Goal: Task Accomplishment & Management: Use online tool/utility

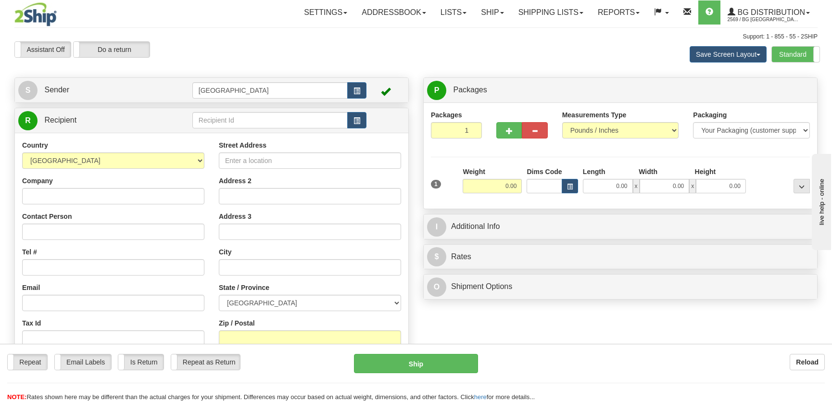
click at [335, 53] on div "Assistant On Assistant Off Do a return Do a return" at bounding box center [177, 49] width 340 height 16
click at [251, 125] on input "text" at bounding box center [269, 120] width 155 height 16
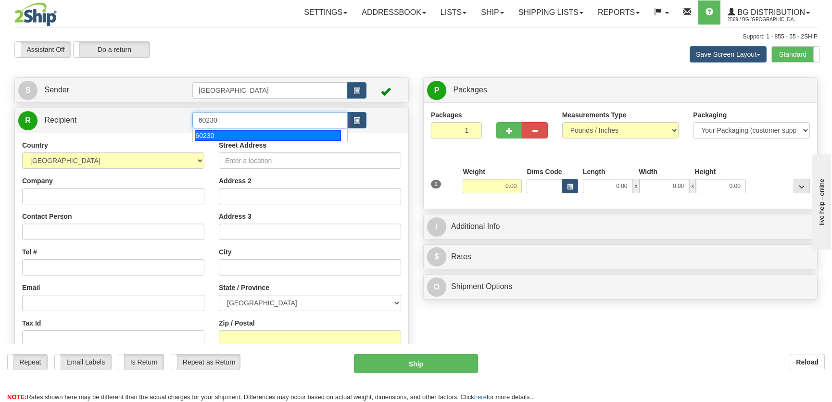
click at [254, 135] on div "60230" at bounding box center [268, 135] width 146 height 11
type input "60230"
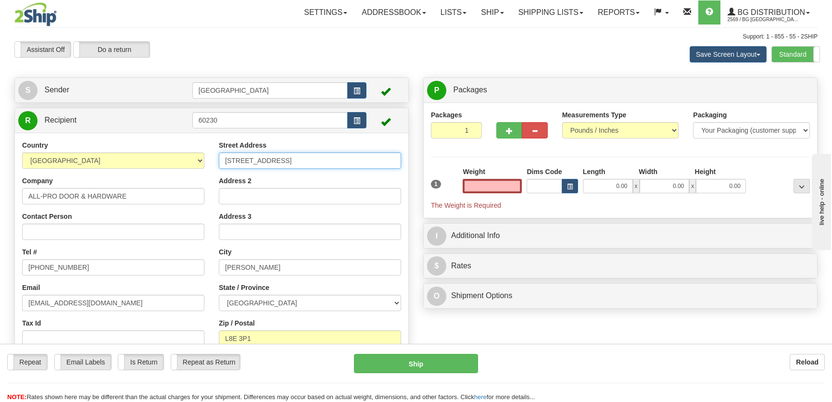
type input "0.00"
drag, startPoint x: 308, startPoint y: 164, endPoint x: 179, endPoint y: 162, distance: 129.3
click at [171, 162] on div "Country [GEOGRAPHIC_DATA] [GEOGRAPHIC_DATA] [GEOGRAPHIC_DATA] [GEOGRAPHIC_DATA]…" at bounding box center [211, 264] width 393 height 249
type input "[STREET_ADDRESS]"
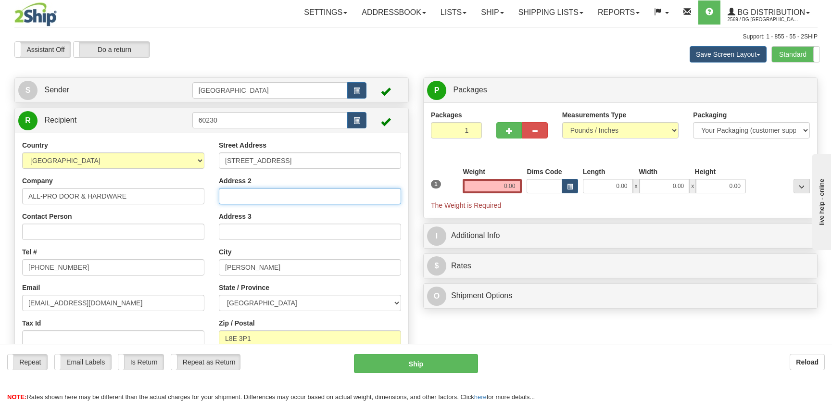
click at [305, 191] on input "Address 2" at bounding box center [310, 196] width 182 height 16
type input "Unit A"
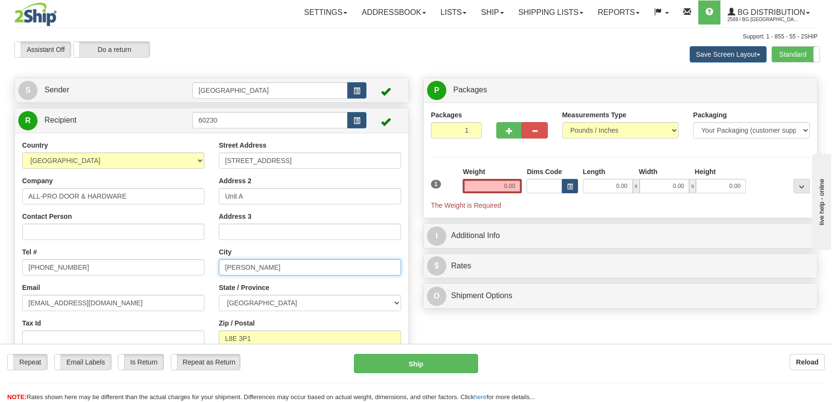
drag, startPoint x: 264, startPoint y: 268, endPoint x: 185, endPoint y: 269, distance: 79.8
click at [185, 269] on div "Country [GEOGRAPHIC_DATA] [GEOGRAPHIC_DATA] [GEOGRAPHIC_DATA] [GEOGRAPHIC_DATA]…" at bounding box center [211, 264] width 393 height 249
type input "[PERSON_NAME]"
drag, startPoint x: 288, startPoint y: 337, endPoint x: 215, endPoint y: 337, distance: 72.6
click at [216, 337] on div "Street Address [STREET_ADDRESS] Address 2 Unit A Address 3 City [PERSON_NAME] S…" at bounding box center [310, 264] width 197 height 249
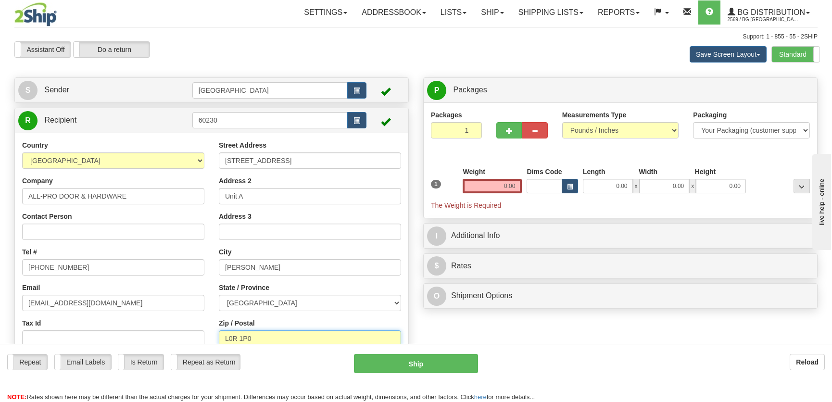
type input "L0R 1P0"
click at [603, 187] on input "0.00" at bounding box center [608, 186] width 50 height 14
type input "17"
type input "1"
type input "17.00"
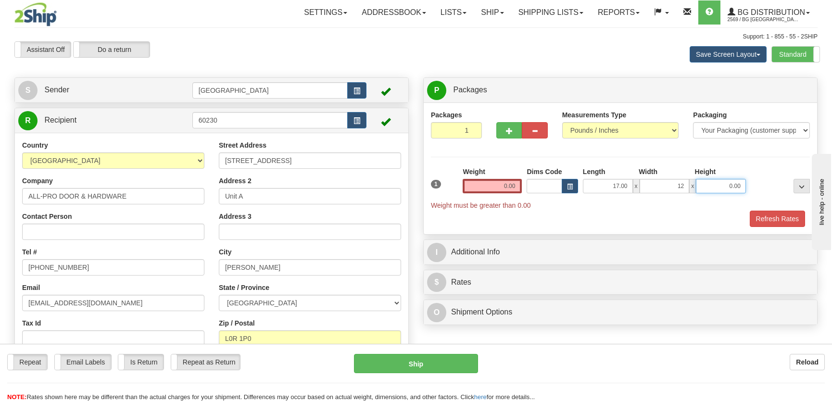
type input "12.00"
type input "12"
click at [512, 183] on input "0.00" at bounding box center [491, 186] width 59 height 14
type input "12.00"
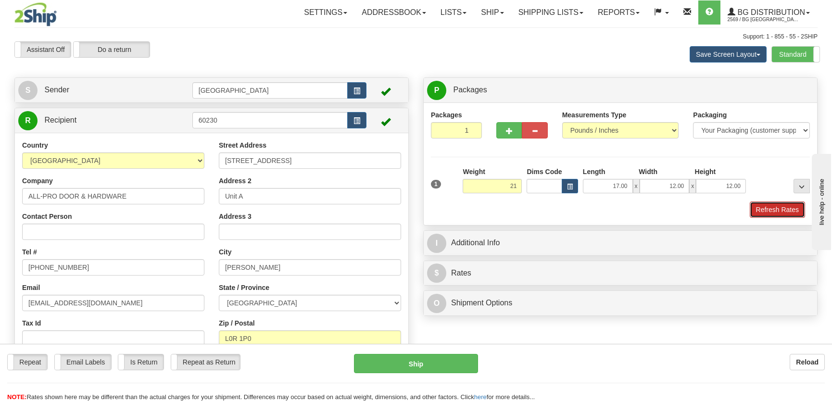
click at [759, 205] on button "Refresh Rates" at bounding box center [776, 209] width 55 height 16
type input "21.00"
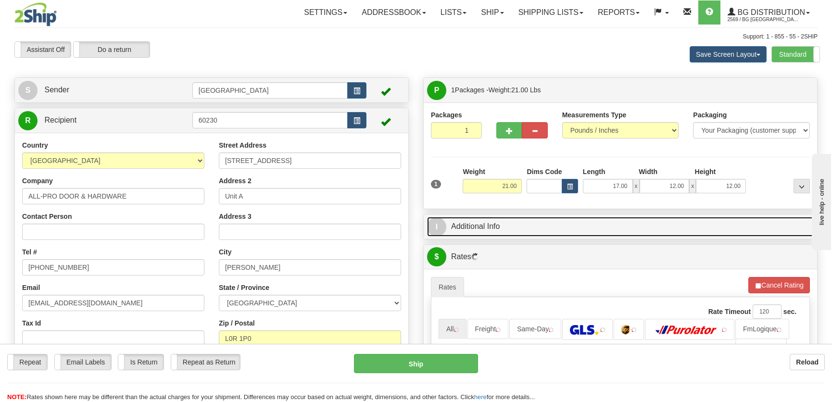
click at [732, 222] on link "I Additional Info" at bounding box center [620, 227] width 387 height 20
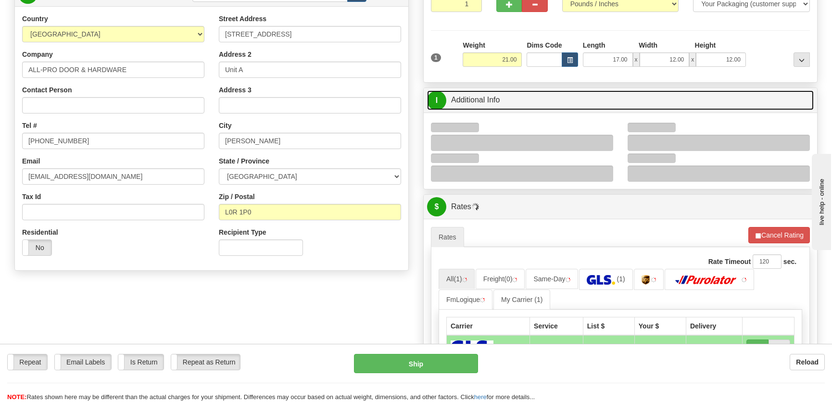
scroll to position [131, 0]
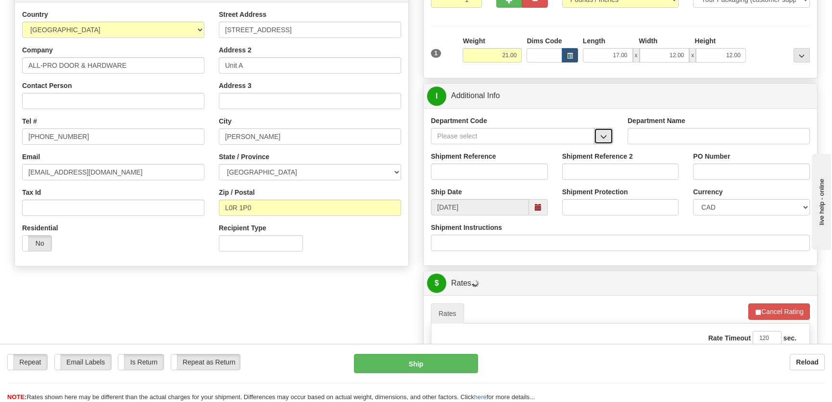
click at [601, 137] on span "button" at bounding box center [603, 137] width 7 height 6
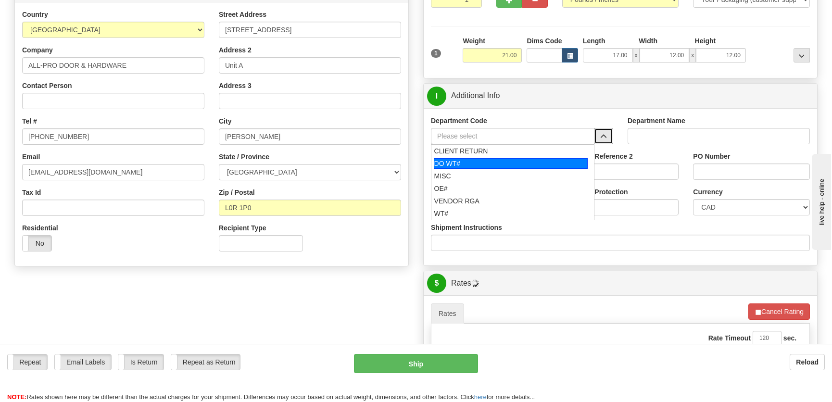
click at [480, 164] on div "DO WT#" at bounding box center [511, 163] width 154 height 11
type input "DO WT#"
type input "DIRECT ORDERS"
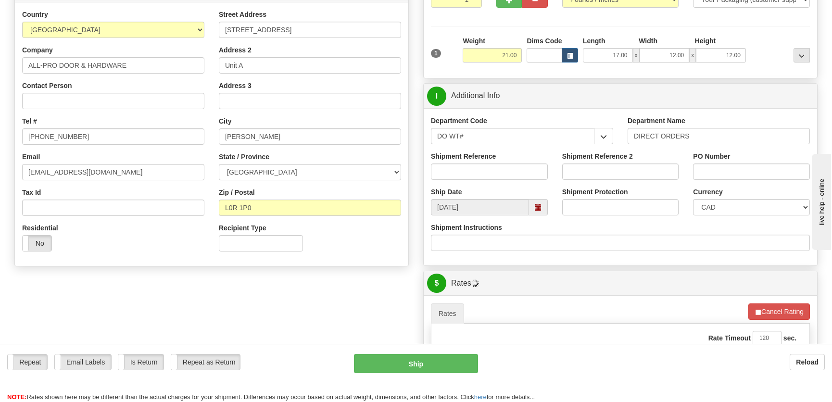
click at [474, 183] on div "Shipment Reference" at bounding box center [489, 169] width 131 height 36
click at [481, 167] on input "Shipment Reference" at bounding box center [489, 171] width 117 height 16
type input "167467-00"
click at [702, 173] on input "PO Number" at bounding box center [751, 171] width 117 height 16
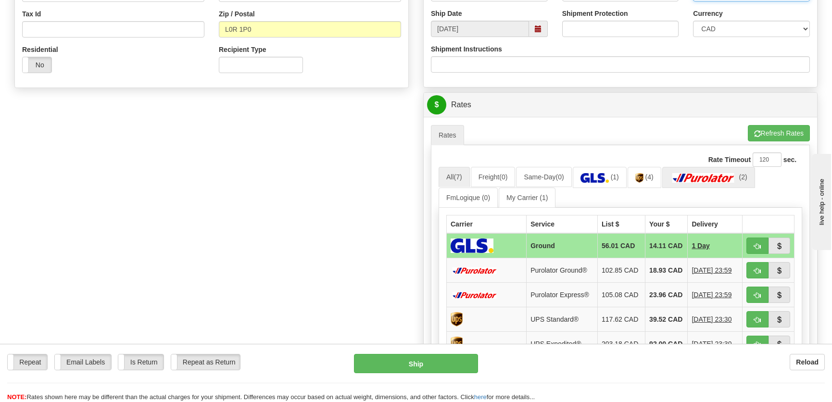
scroll to position [349, 0]
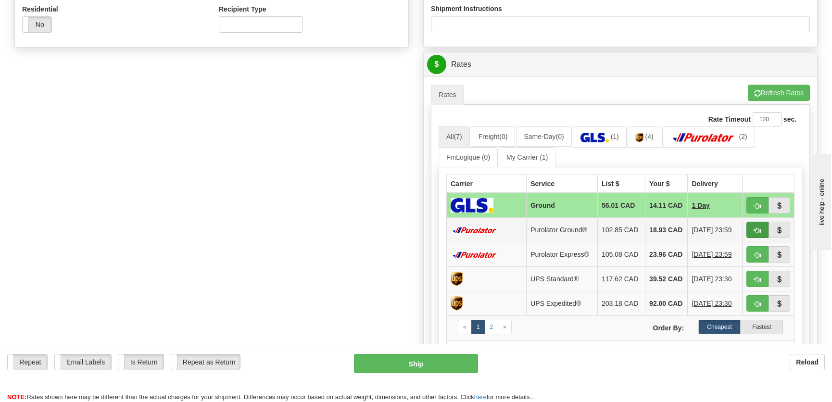
type input "."
click at [752, 232] on button "button" at bounding box center [757, 230] width 22 height 16
type input "260"
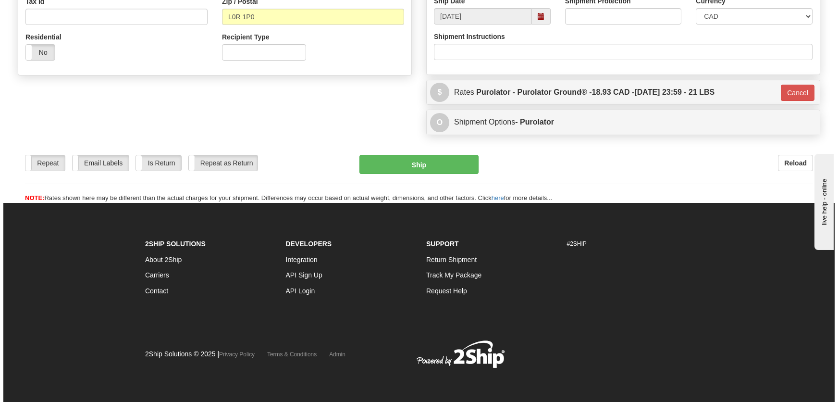
scroll to position [322, 0]
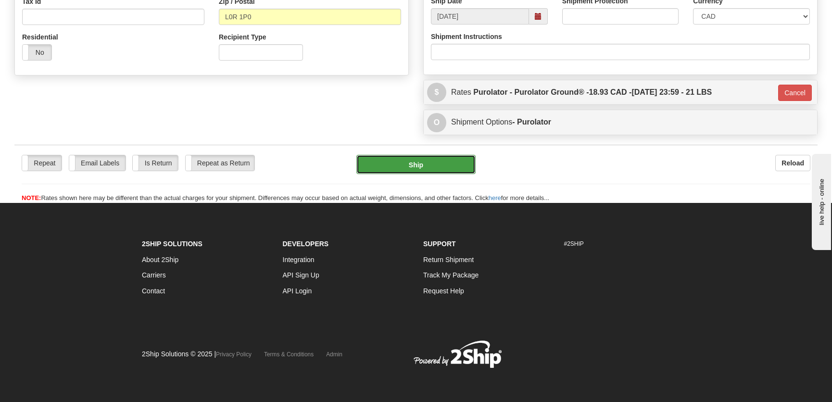
click at [424, 167] on button "Ship" at bounding box center [415, 164] width 119 height 19
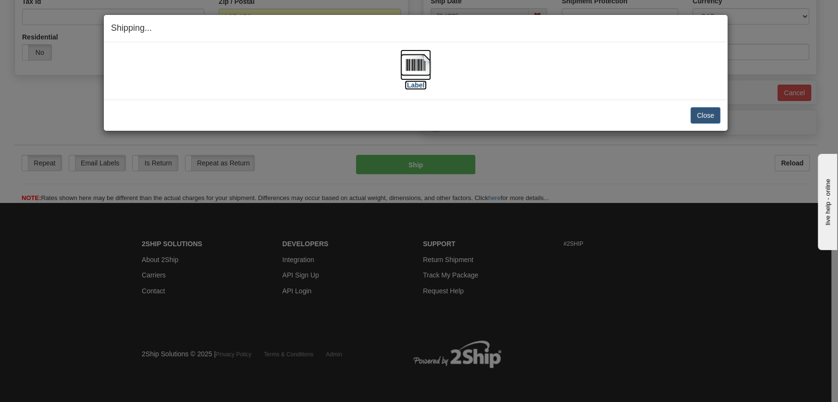
click at [423, 78] on img at bounding box center [415, 65] width 31 height 31
click at [702, 115] on button "Close" at bounding box center [706, 115] width 30 height 16
